Goal: Information Seeking & Learning: Find specific fact

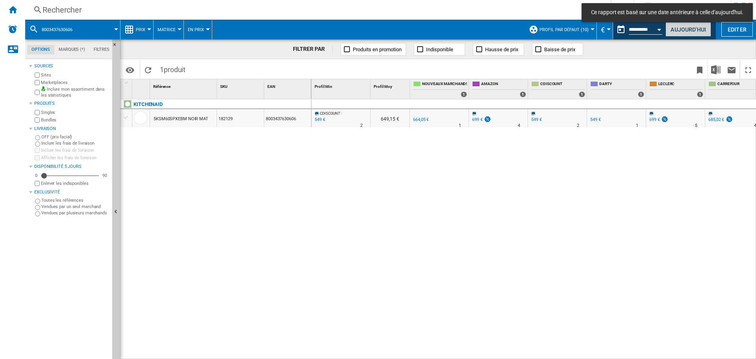
click at [695, 28] on button "Aujourd'hui" at bounding box center [689, 29] width 46 height 15
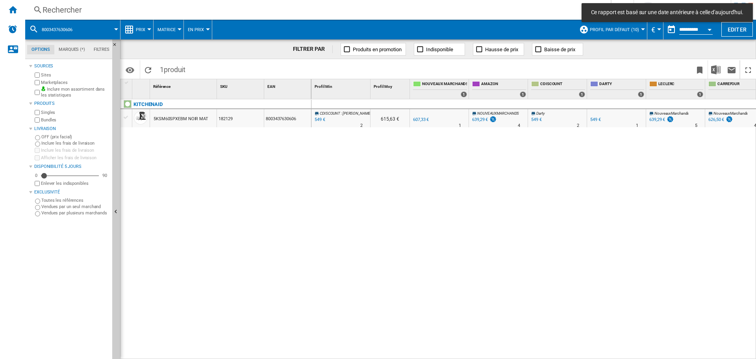
click at [131, 9] on div "Rechercher" at bounding box center [317, 9] width 548 height 11
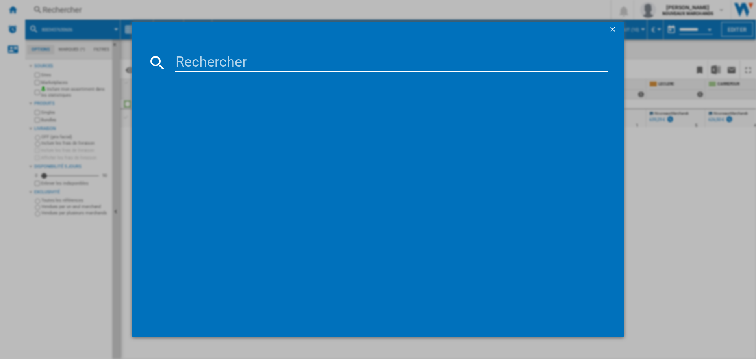
click at [195, 61] on input at bounding box center [391, 62] width 433 height 19
paste input "3045387290153"
type input "3045387290153"
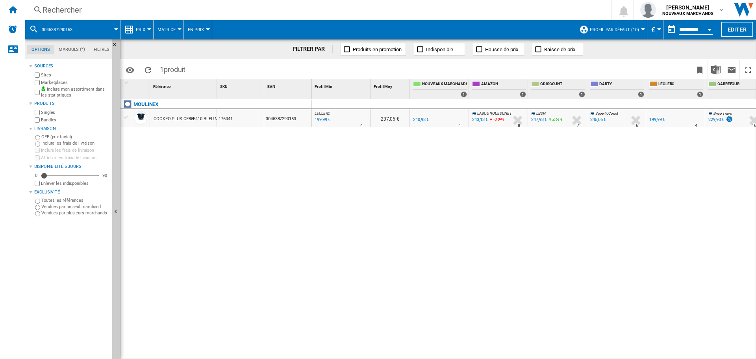
click at [141, 6] on div "Rechercher" at bounding box center [317, 9] width 548 height 11
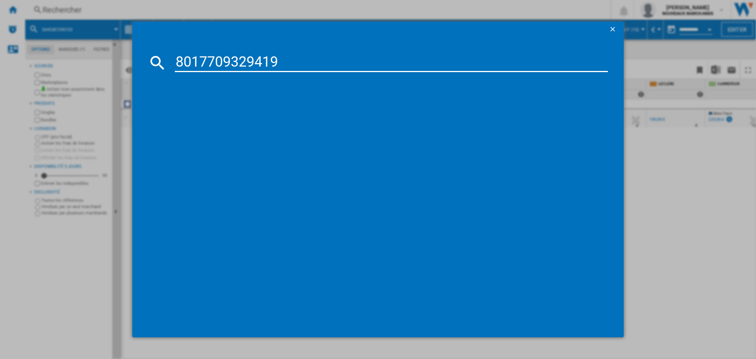
type input "8017709329419"
